Goal: Information Seeking & Learning: Learn about a topic

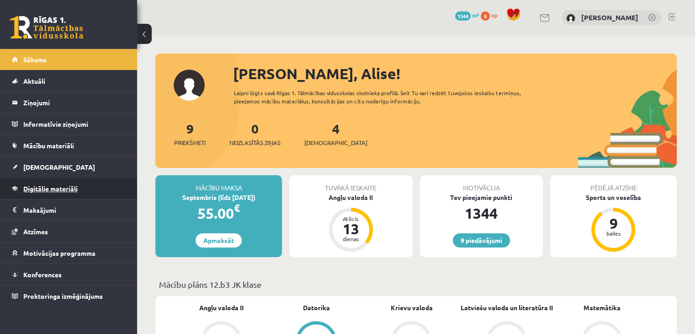
click at [46, 192] on link "Digitālie materiāli" at bounding box center [69, 188] width 114 height 21
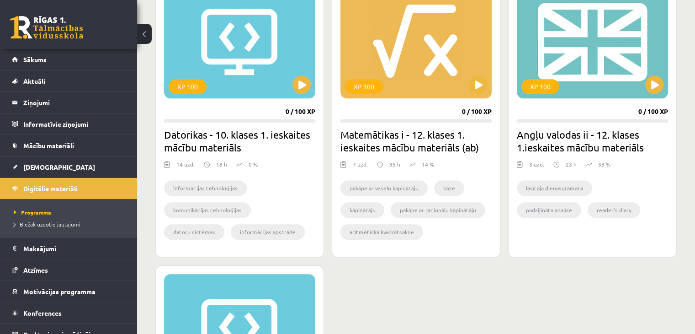
scroll to position [865, 0]
click at [662, 88] on button at bounding box center [654, 84] width 18 height 18
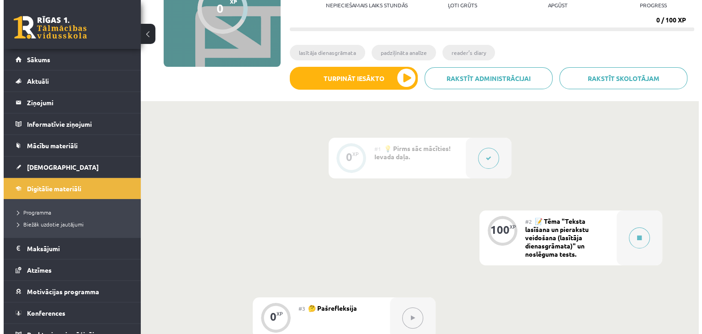
scroll to position [234, 0]
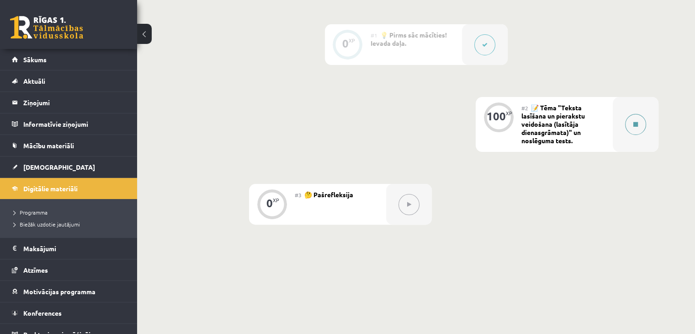
click at [643, 105] on div at bounding box center [636, 124] width 46 height 55
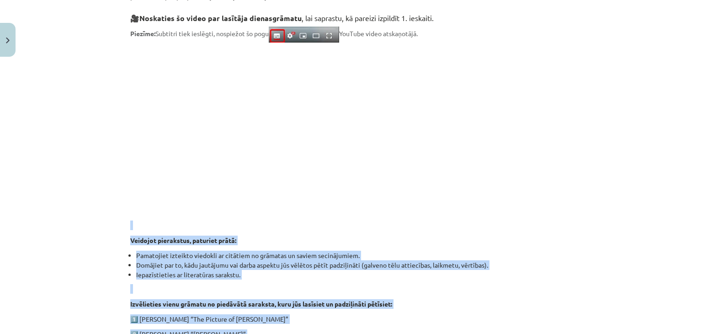
scroll to position [307, 0]
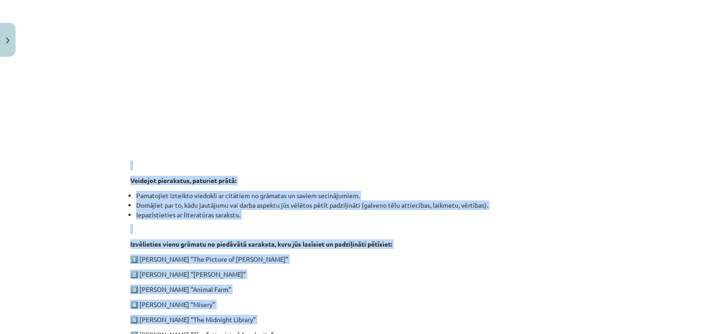
drag, startPoint x: 87, startPoint y: 321, endPoint x: 133, endPoint y: 314, distance: 46.6
click at [126, 319] on div "Mācību tēma: Angļu valodas ii - 12. klases 1.ieskaites mācību materiāls #2 📝 Tē…" at bounding box center [351, 167] width 702 height 334
click at [420, 229] on p at bounding box center [350, 229] width 441 height 10
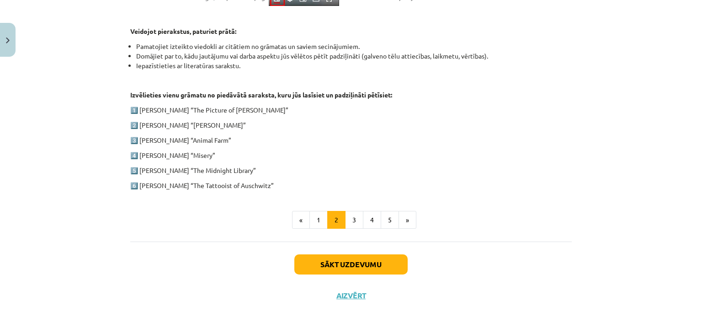
scroll to position [404, 0]
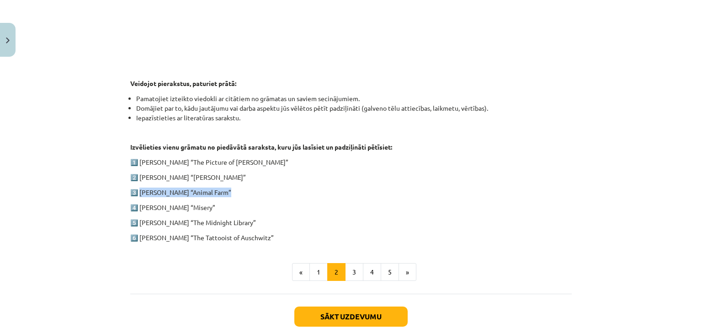
drag, startPoint x: 225, startPoint y: 192, endPoint x: 138, endPoint y: 187, distance: 87.0
click at [138, 188] on p "3️⃣ [PERSON_NAME] “Animal Farm”" at bounding box center [350, 192] width 441 height 10
drag, startPoint x: 201, startPoint y: 207, endPoint x: 137, endPoint y: 207, distance: 64.4
click at [137, 207] on p "4️⃣ [PERSON_NAME] “Misery”" at bounding box center [350, 207] width 441 height 10
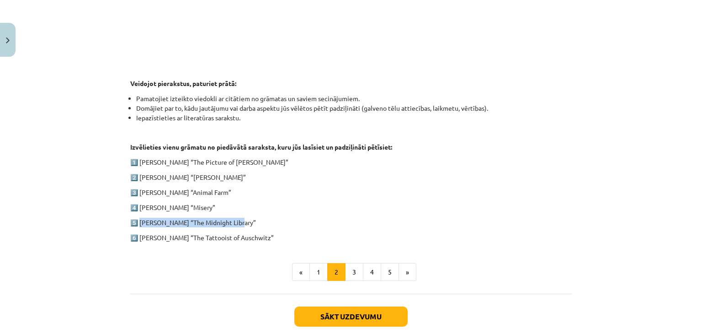
drag, startPoint x: 242, startPoint y: 222, endPoint x: 151, endPoint y: 217, distance: 90.6
click at [139, 218] on p "5️⃣ [PERSON_NAME] “The Midnight Library”" at bounding box center [350, 223] width 441 height 10
click at [326, 186] on div "1. ieskaite angļu valodā Pirmās ieskaites pamatā ir lasītāja dienasgrāmatas vei…" at bounding box center [350, 9] width 441 height 468
drag, startPoint x: 229, startPoint y: 173, endPoint x: 136, endPoint y: 165, distance: 93.6
click at [134, 168] on div "1. ieskaite angļu valodā Pirmās ieskaites pamatā ir lasītāja dienasgrāmatas vei…" at bounding box center [350, 9] width 441 height 468
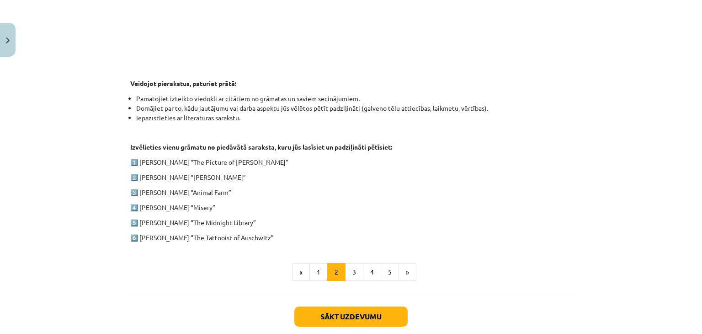
click at [261, 199] on div "1. ieskaite angļu valodā Pirmās ieskaites pamatā ir lasītāja dienasgrāmatas vei…" at bounding box center [350, 9] width 441 height 468
click at [330, 274] on button "2" at bounding box center [336, 272] width 18 height 18
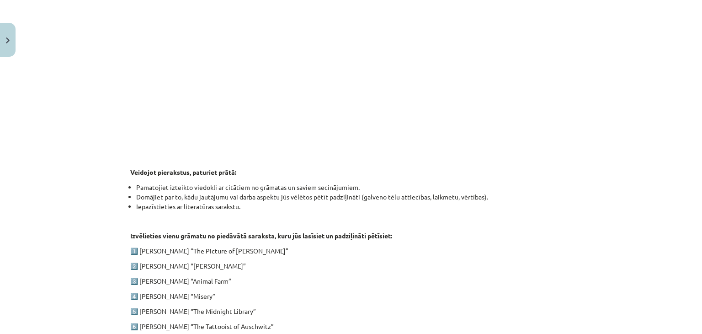
scroll to position [452, 0]
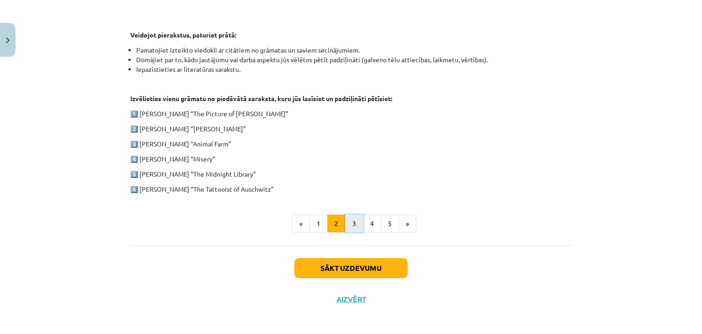
click at [353, 226] on button "3" at bounding box center [354, 223] width 18 height 18
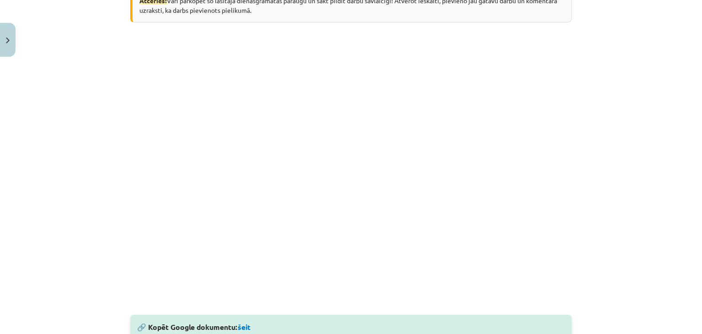
scroll to position [406, 0]
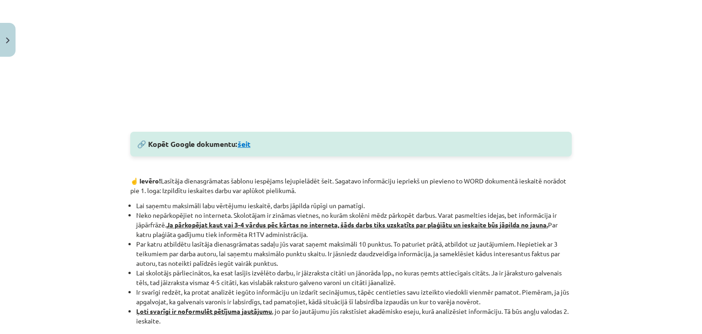
click at [245, 145] on link "šeit" at bounding box center [244, 144] width 13 height 10
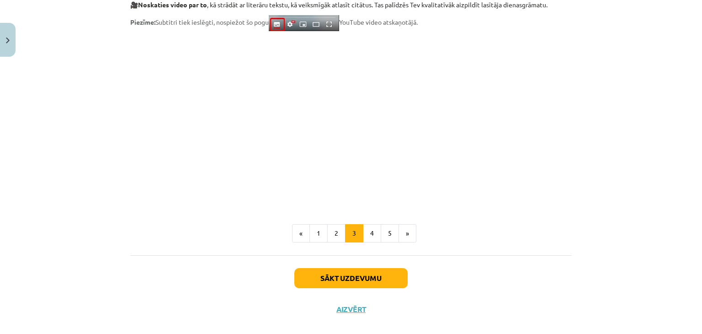
scroll to position [765, 0]
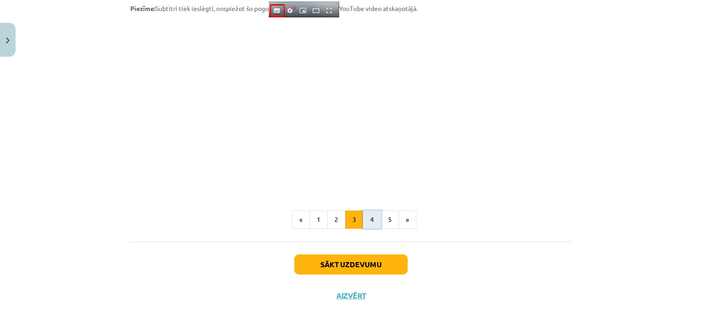
click at [365, 217] on button "4" at bounding box center [372, 219] width 18 height 18
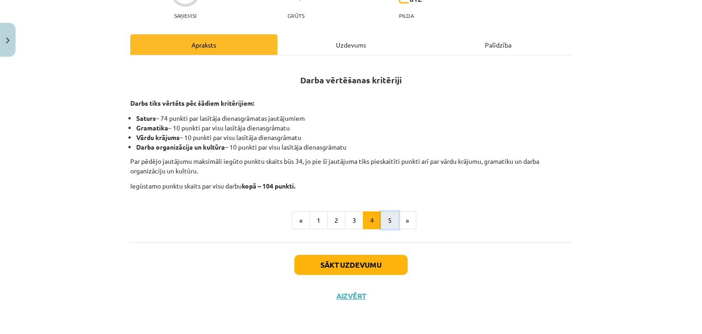
click at [386, 218] on button "5" at bounding box center [390, 220] width 18 height 18
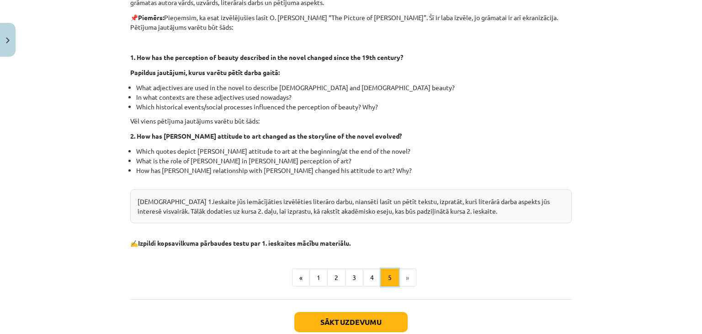
scroll to position [282, 0]
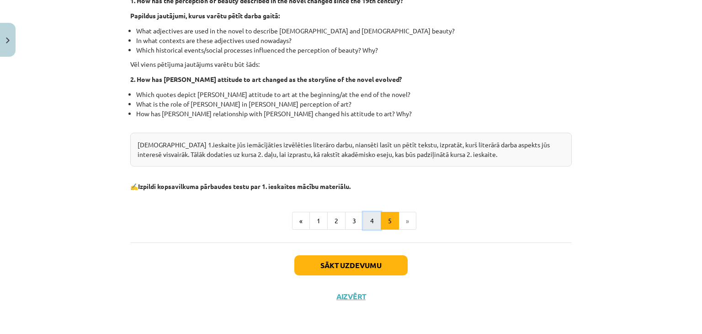
click at [363, 222] on button "4" at bounding box center [372, 221] width 18 height 18
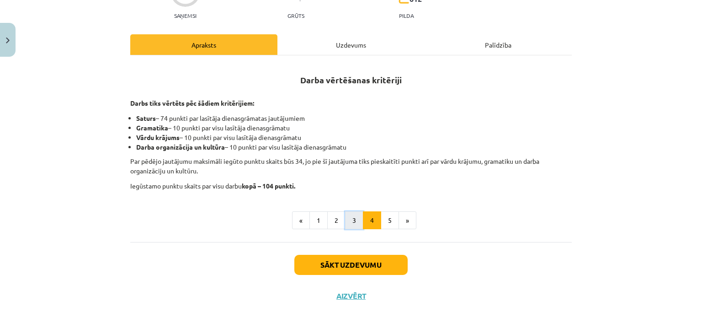
click at [347, 222] on button "3" at bounding box center [354, 220] width 18 height 18
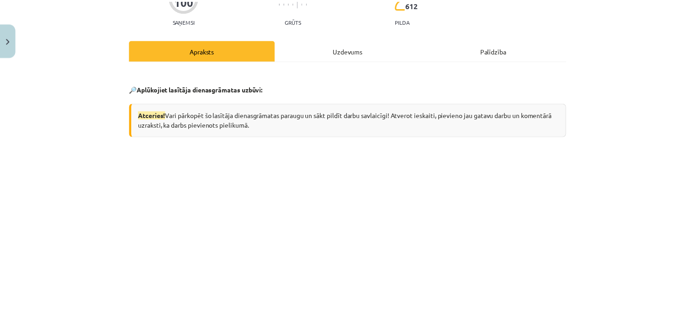
scroll to position [0, 0]
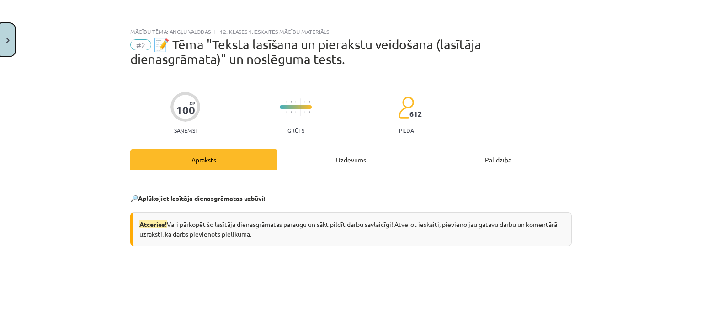
click at [3, 27] on button "Close" at bounding box center [8, 40] width 16 height 34
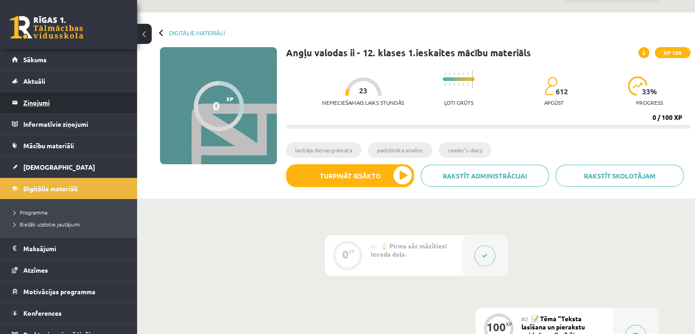
click at [37, 105] on legend "Ziņojumi 0" at bounding box center [74, 102] width 102 height 21
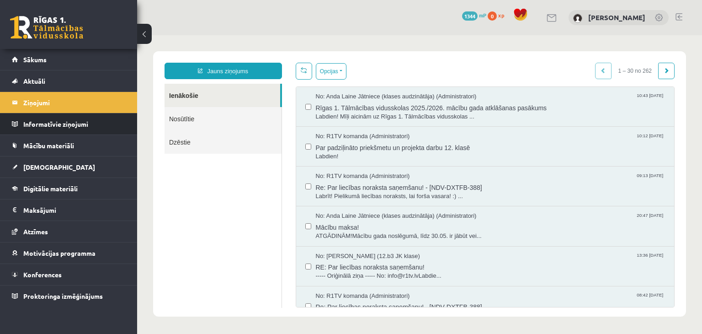
click at [397, 76] on div "Opcijas Atzīmēt visus ziņojumus Atcelt izvēlētos Atzīmēt visus kā lasītus Atzīm…" at bounding box center [485, 71] width 379 height 17
click at [664, 73] on span at bounding box center [666, 70] width 5 height 5
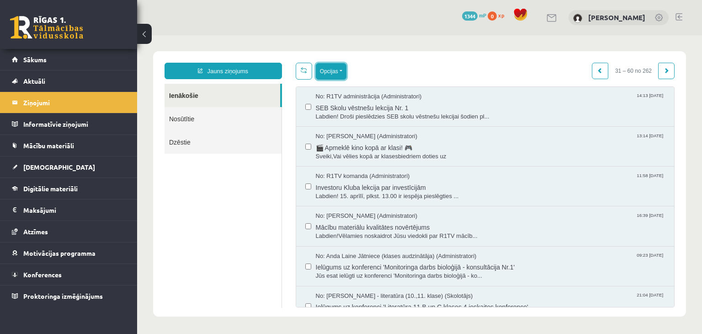
click at [330, 78] on button "Opcijas" at bounding box center [331, 71] width 31 height 16
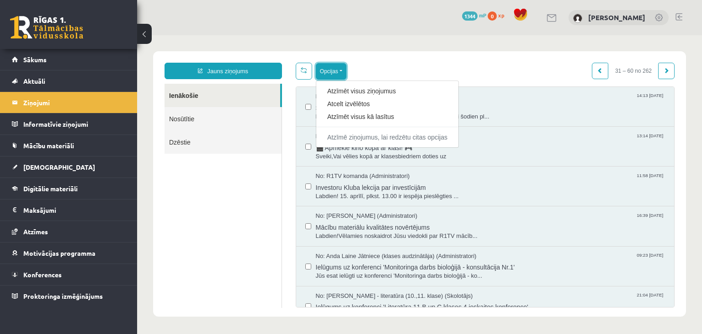
click at [319, 75] on button "Opcijas" at bounding box center [331, 71] width 31 height 16
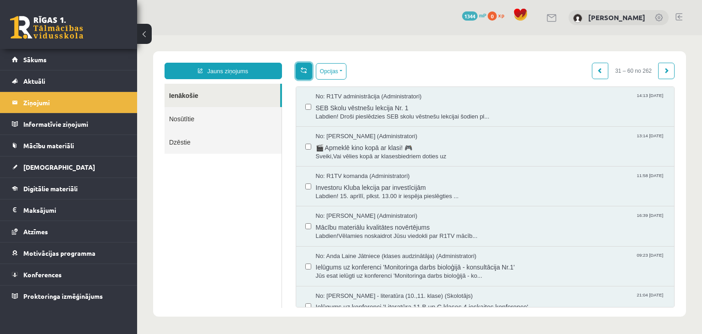
click at [305, 73] on link at bounding box center [304, 71] width 16 height 17
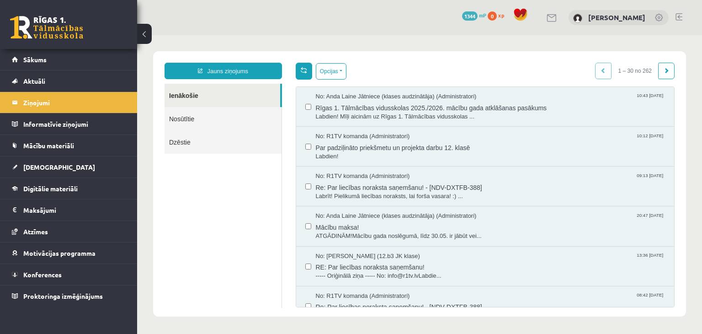
click at [306, 73] on link at bounding box center [304, 71] width 16 height 17
click at [658, 74] on link at bounding box center [666, 71] width 16 height 16
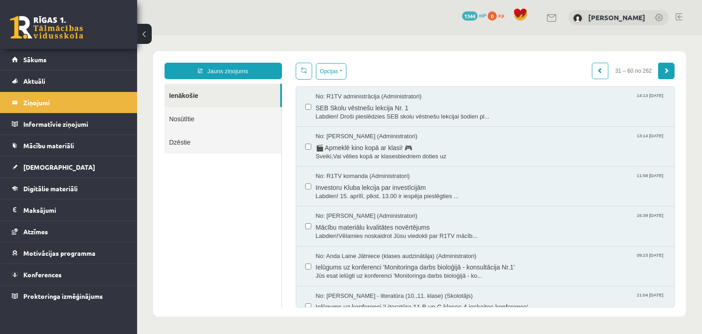
click at [663, 65] on link at bounding box center [666, 71] width 16 height 16
click at [664, 70] on span at bounding box center [666, 70] width 5 height 5
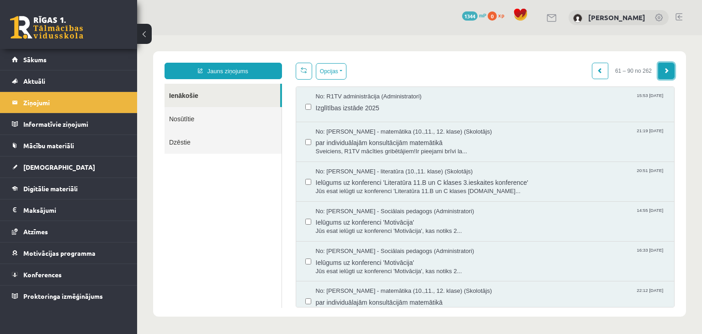
click at [664, 69] on span at bounding box center [666, 70] width 5 height 5
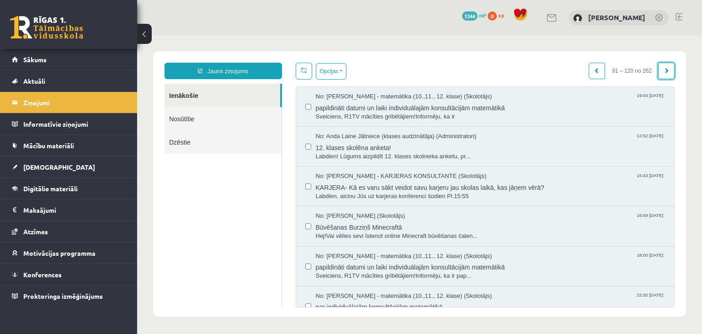
click at [664, 69] on span at bounding box center [666, 70] width 5 height 5
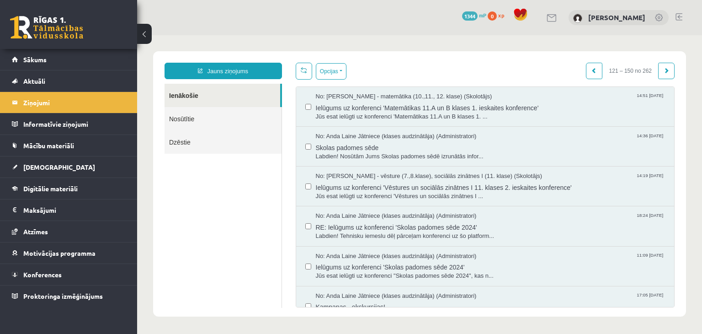
click at [664, 69] on span at bounding box center [666, 70] width 5 height 5
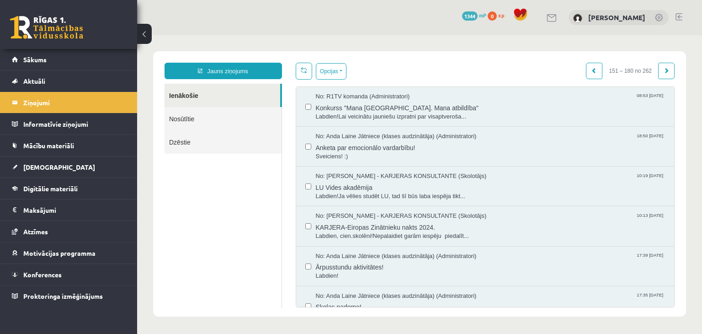
click at [664, 69] on span at bounding box center [666, 70] width 5 height 5
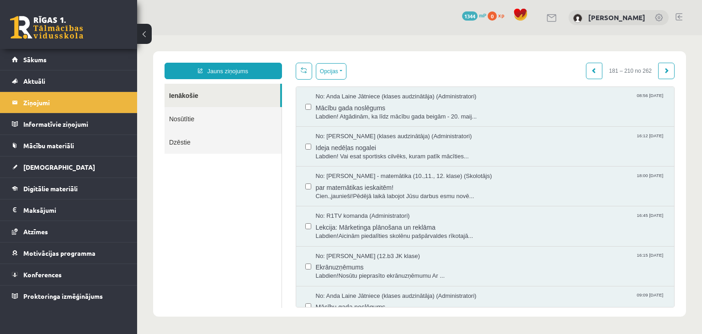
click at [664, 69] on span at bounding box center [666, 70] width 5 height 5
click at [658, 69] on link at bounding box center [666, 71] width 16 height 16
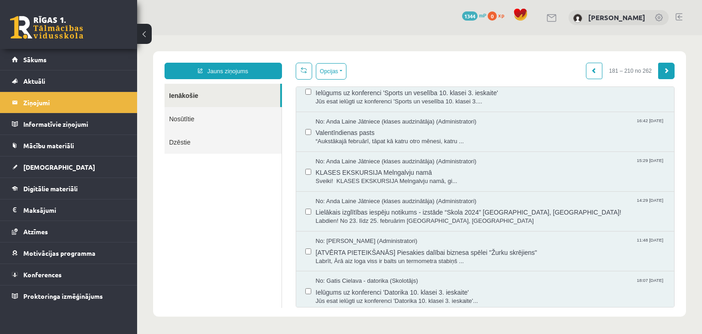
click at [658, 70] on link at bounding box center [666, 71] width 16 height 16
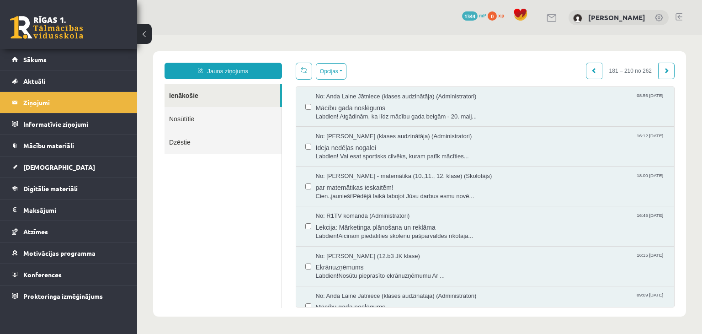
click at [668, 68] on div "Opcijas Atzīmēt visus ziņojumus Atcelt izvēlētos Atzīmēt visus kā lasītus Atzīm…" at bounding box center [485, 185] width 393 height 245
click at [664, 69] on span at bounding box center [666, 70] width 5 height 5
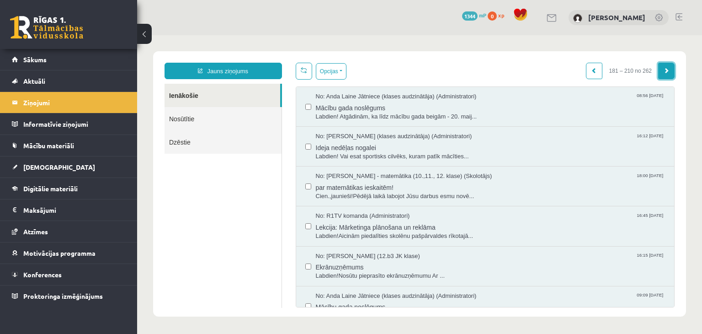
click at [664, 69] on span at bounding box center [666, 70] width 5 height 5
click at [651, 66] on span "181 – 210 no 262" at bounding box center [630, 71] width 56 height 16
click at [602, 64] on span "181 – 210 no 262" at bounding box center [630, 71] width 56 height 16
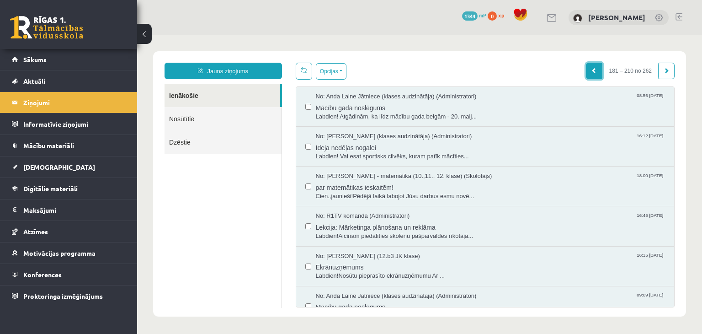
click at [595, 70] on link at bounding box center [594, 71] width 16 height 16
click at [594, 78] on link at bounding box center [594, 71] width 16 height 16
click at [586, 74] on link at bounding box center [594, 71] width 16 height 16
click at [658, 76] on link at bounding box center [666, 71] width 16 height 16
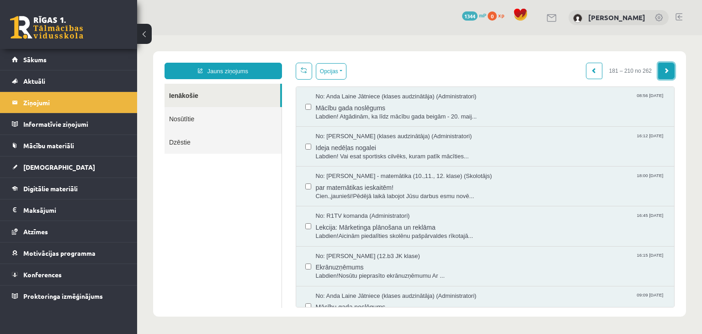
click at [658, 76] on link at bounding box center [666, 71] width 16 height 16
